Goal: Task Accomplishment & Management: Manage account settings

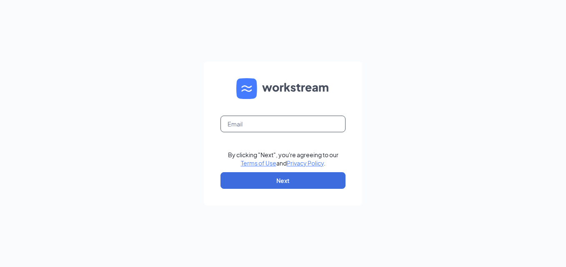
click at [247, 127] on input "text" at bounding box center [282, 124] width 125 height 17
type input "ws1170@gsrgroup.us"
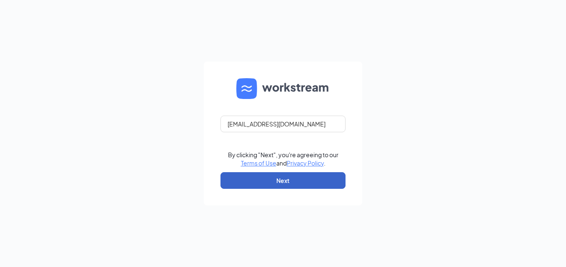
click at [253, 183] on button "Next" at bounding box center [282, 180] width 125 height 17
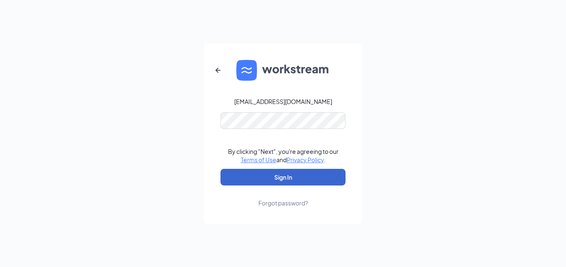
click at [258, 177] on button "Sign In" at bounding box center [282, 177] width 125 height 17
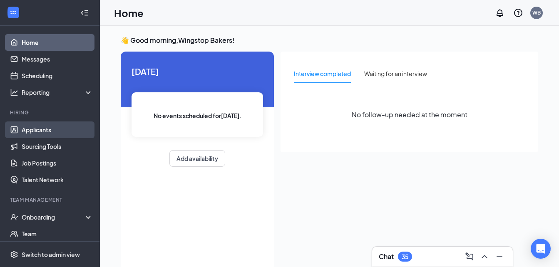
click at [33, 132] on link "Applicants" at bounding box center [57, 130] width 71 height 17
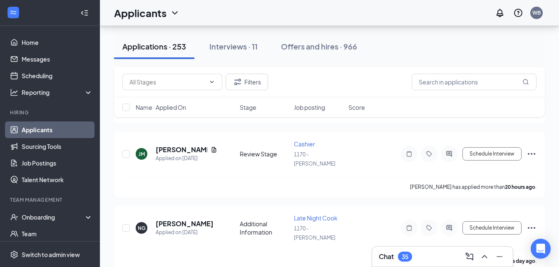
scroll to position [200, 0]
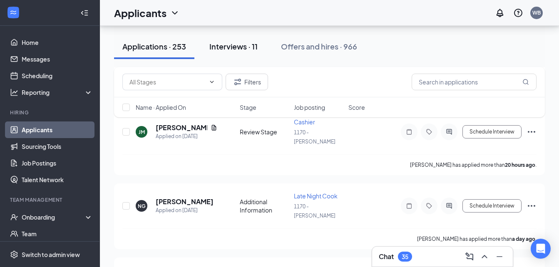
click at [232, 45] on div "Interviews · 11" at bounding box center [233, 46] width 48 height 10
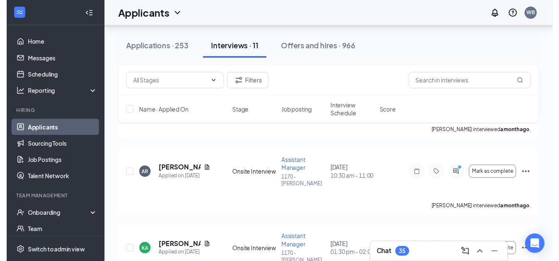
scroll to position [100, 0]
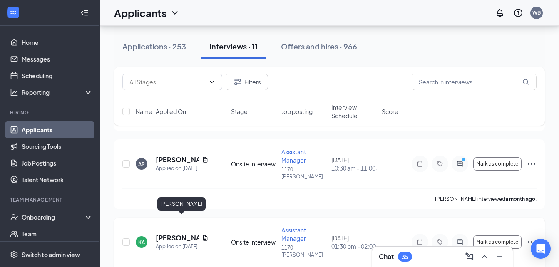
click at [166, 234] on h5 "[PERSON_NAME]" at bounding box center [177, 238] width 43 height 9
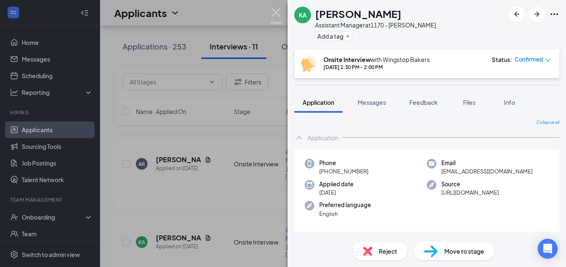
click at [277, 12] on img at bounding box center [276, 16] width 10 height 16
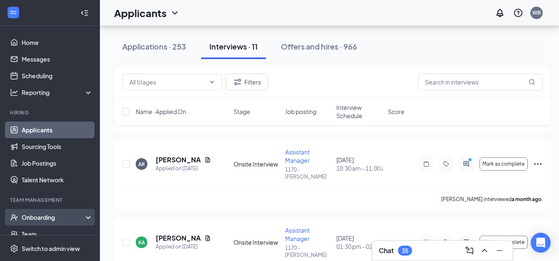
click at [41, 220] on div "Onboarding" at bounding box center [54, 217] width 64 height 8
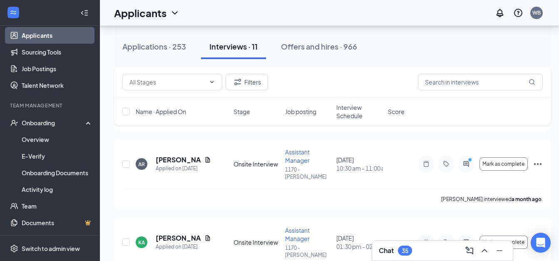
scroll to position [117, 0]
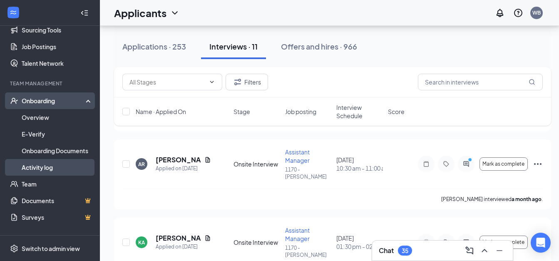
click at [42, 170] on link "Activity log" at bounding box center [57, 167] width 71 height 17
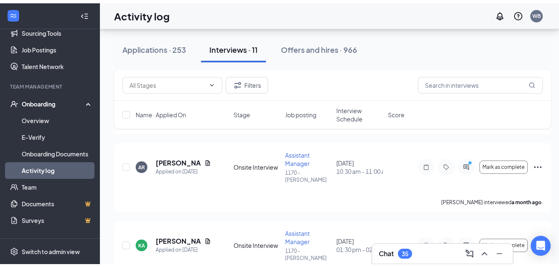
scroll to position [37, 0]
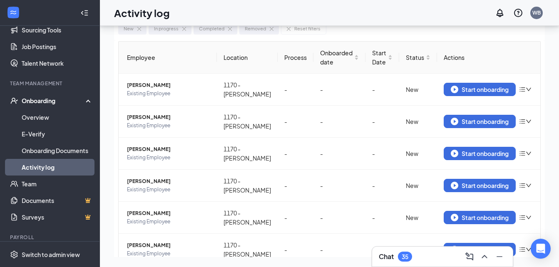
click at [63, 167] on link "Activity log" at bounding box center [57, 167] width 71 height 17
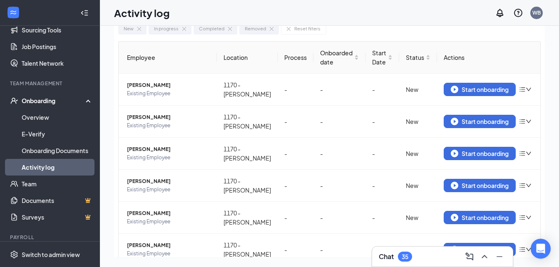
scroll to position [0, 0]
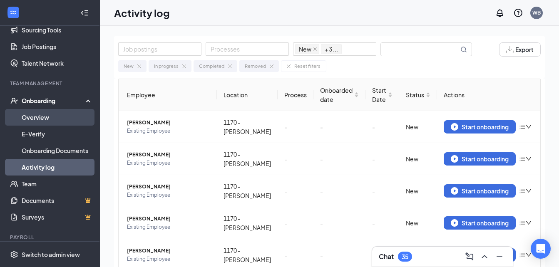
click at [52, 116] on link "Overview" at bounding box center [57, 117] width 71 height 17
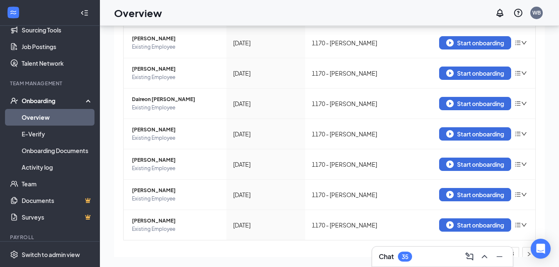
scroll to position [206, 0]
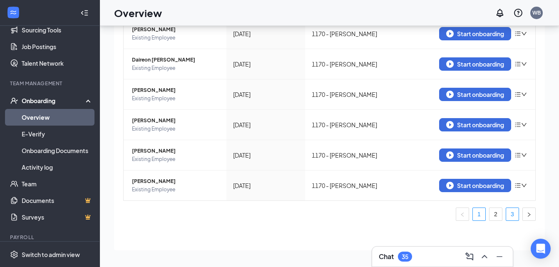
click at [506, 214] on link "3" at bounding box center [512, 214] width 12 height 12
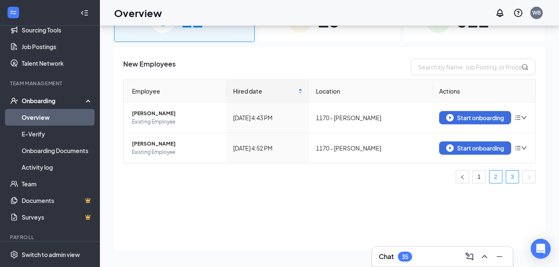
click at [496, 178] on link "2" at bounding box center [496, 177] width 12 height 12
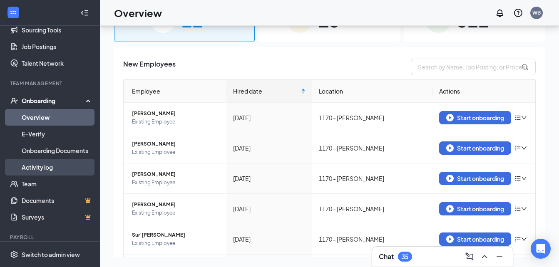
click at [34, 167] on link "Activity log" at bounding box center [57, 167] width 71 height 17
